Goal: Task Accomplishment & Management: Manage account settings

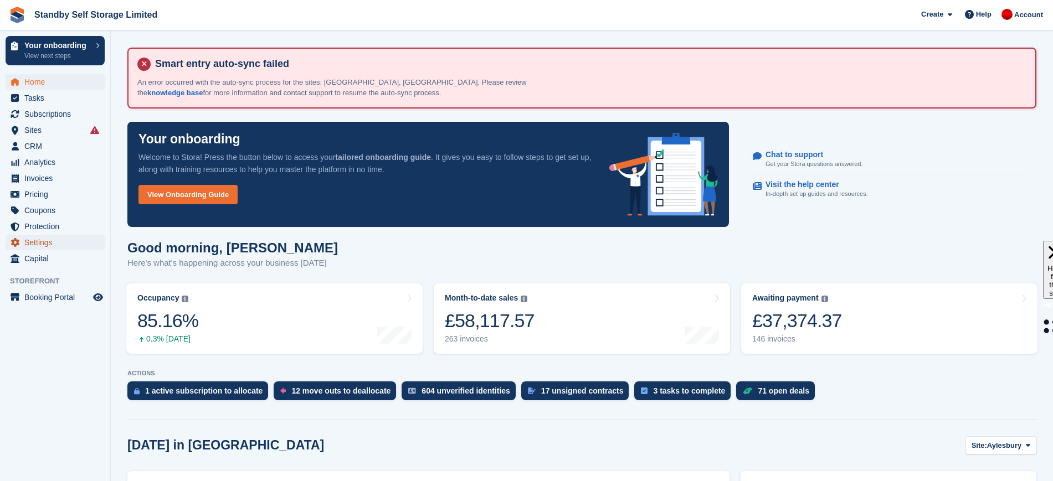
click at [46, 242] on span "Settings" at bounding box center [57, 243] width 66 height 16
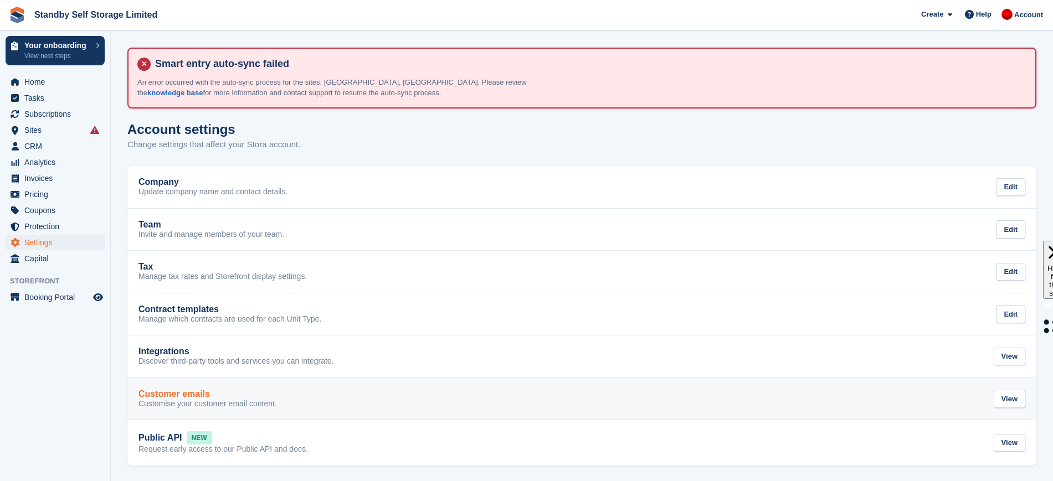
click at [294, 400] on div "Customer emails Customise your customer email content. View" at bounding box center [581, 399] width 887 height 20
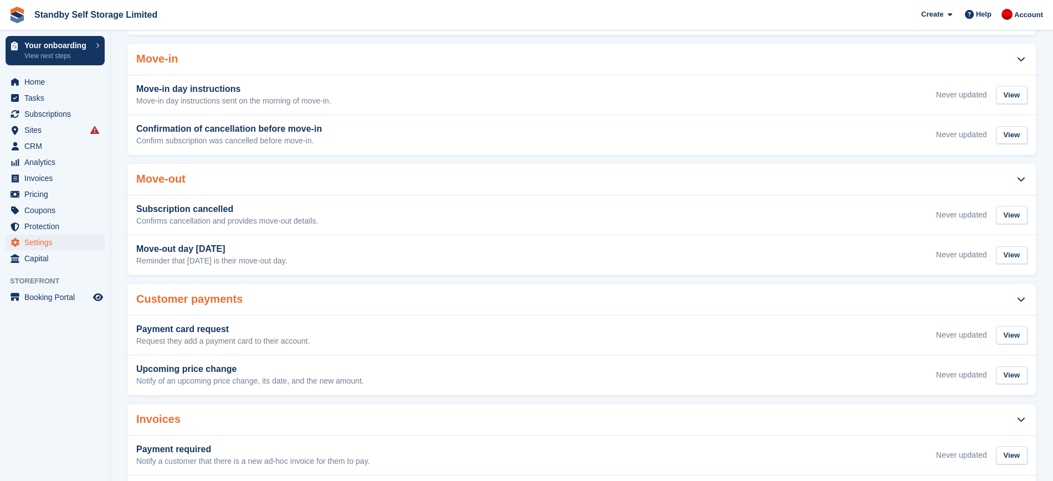
scroll to position [438, 0]
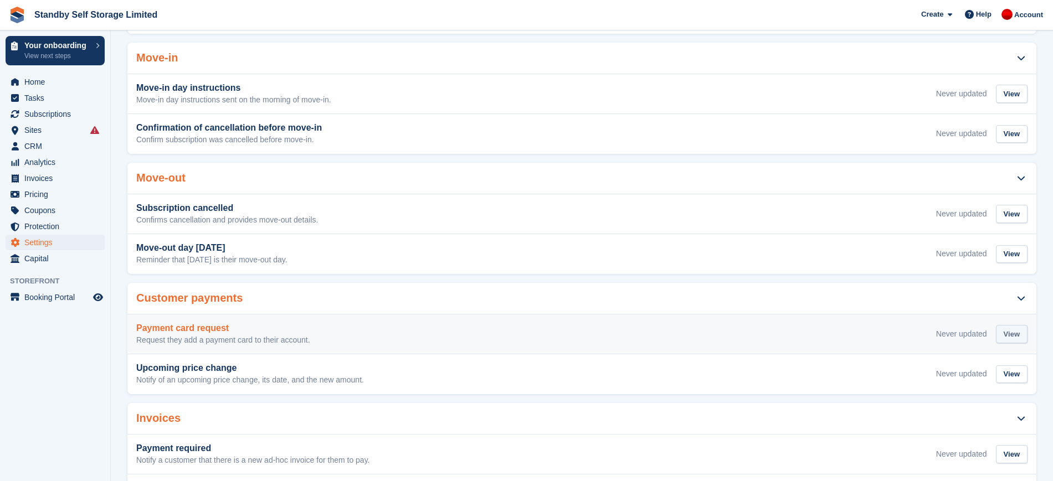
click at [1009, 325] on div "View" at bounding box center [1012, 334] width 32 height 18
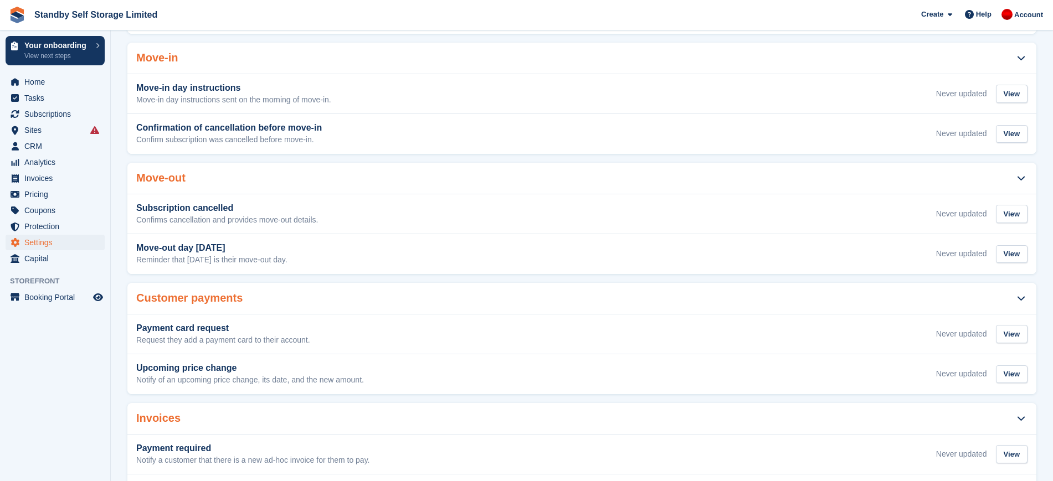
scroll to position [486, 0]
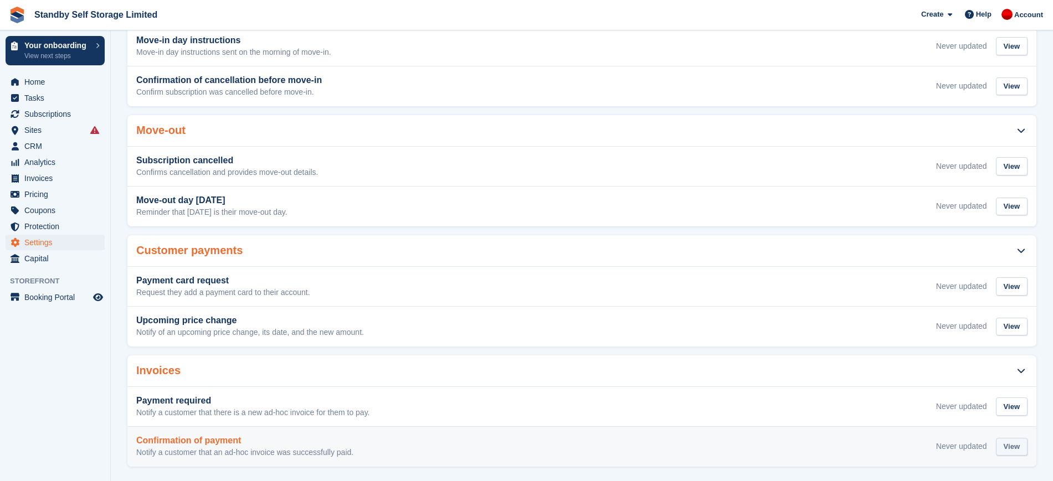
click at [1012, 441] on div "View" at bounding box center [1012, 447] width 32 height 18
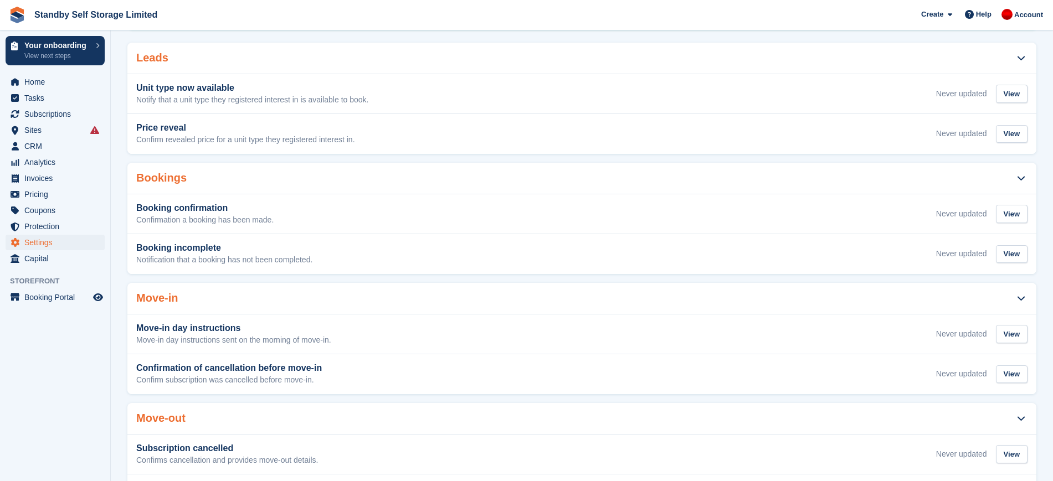
scroll to position [194, 0]
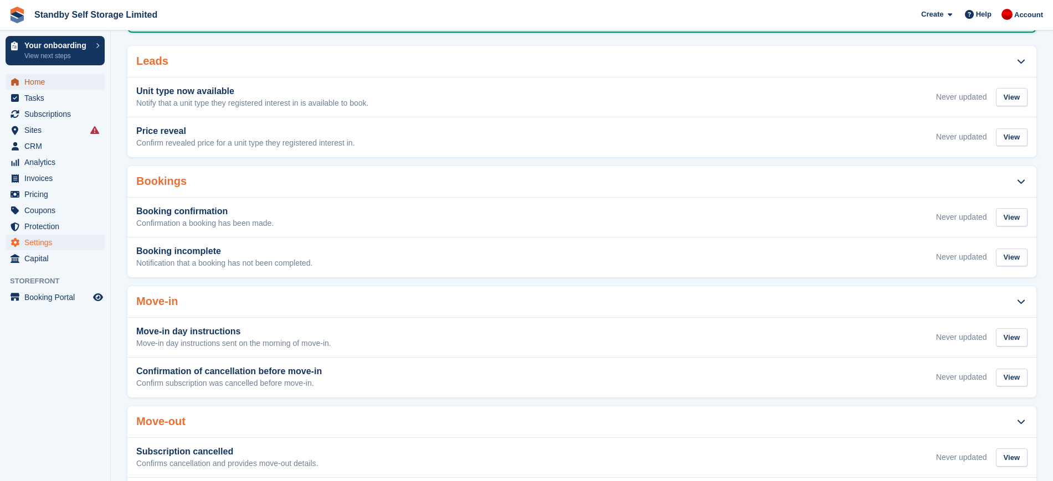
click at [60, 85] on span "Home" at bounding box center [57, 82] width 66 height 16
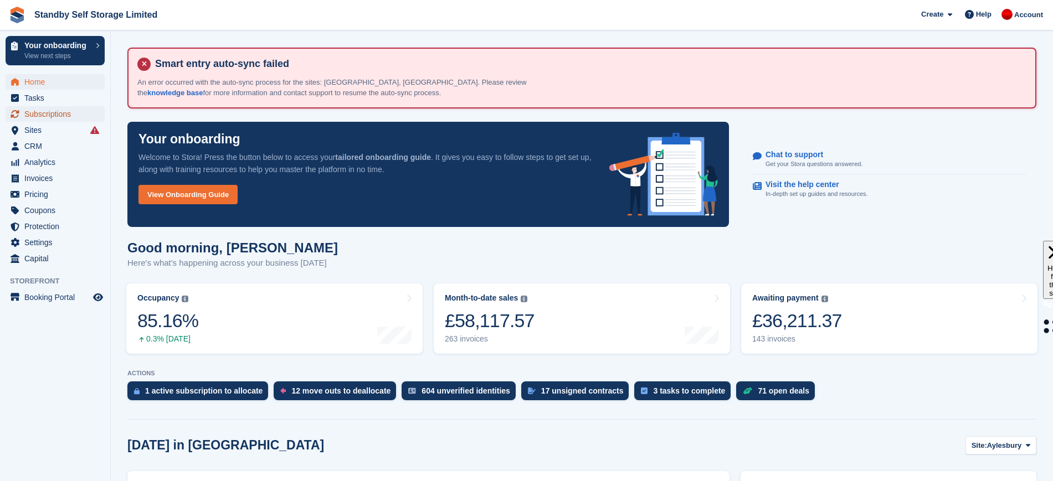
click at [55, 115] on span "Subscriptions" at bounding box center [57, 114] width 66 height 16
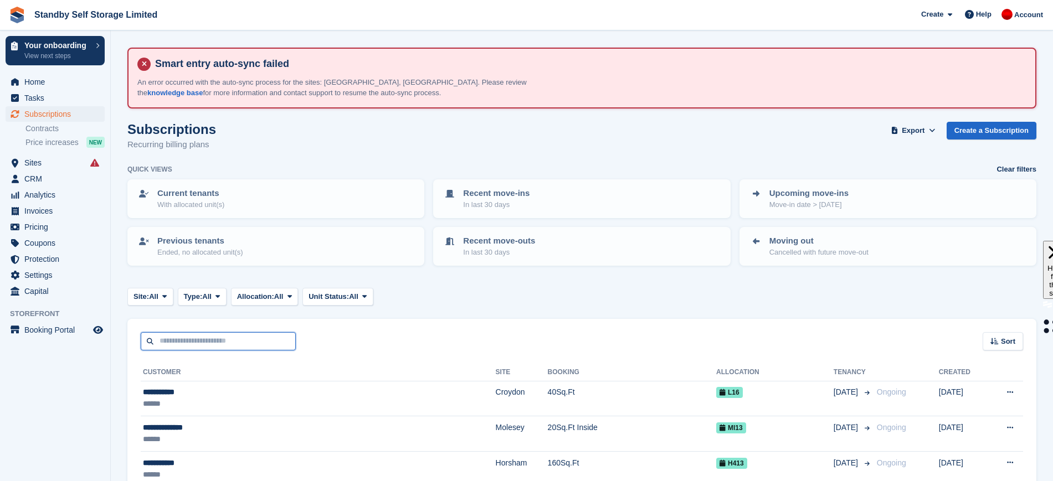
click at [230, 343] on input "text" at bounding box center [218, 341] width 155 height 18
paste input "**********"
type input "**********"
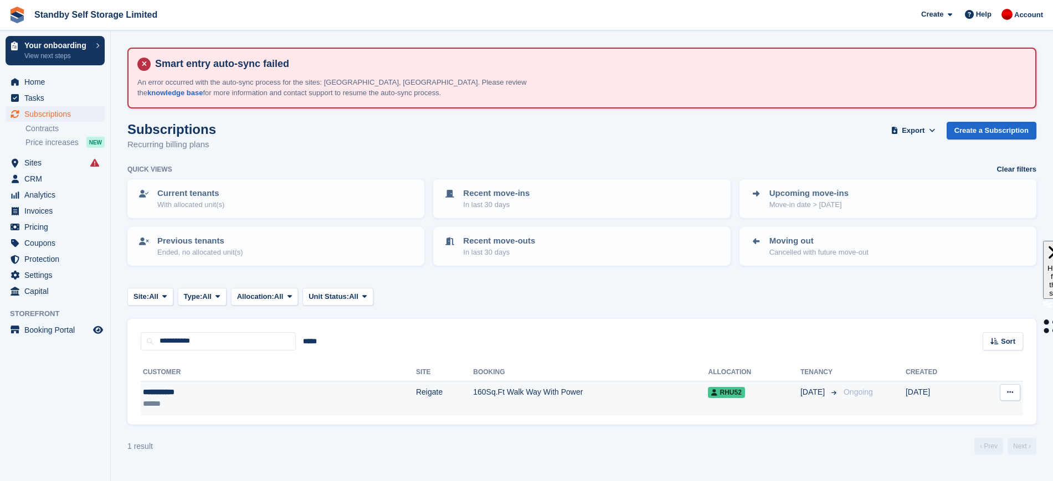
click at [473, 390] on td "160Sq.Ft Walk Way With Power" at bounding box center [590, 398] width 235 height 35
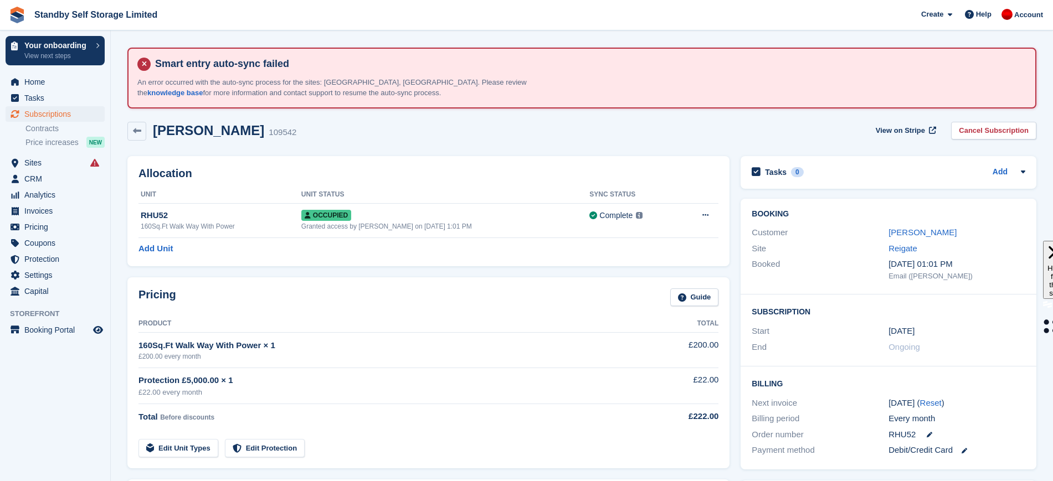
click at [59, 83] on span "Home" at bounding box center [57, 82] width 66 height 16
